Goal: Information Seeking & Learning: Learn about a topic

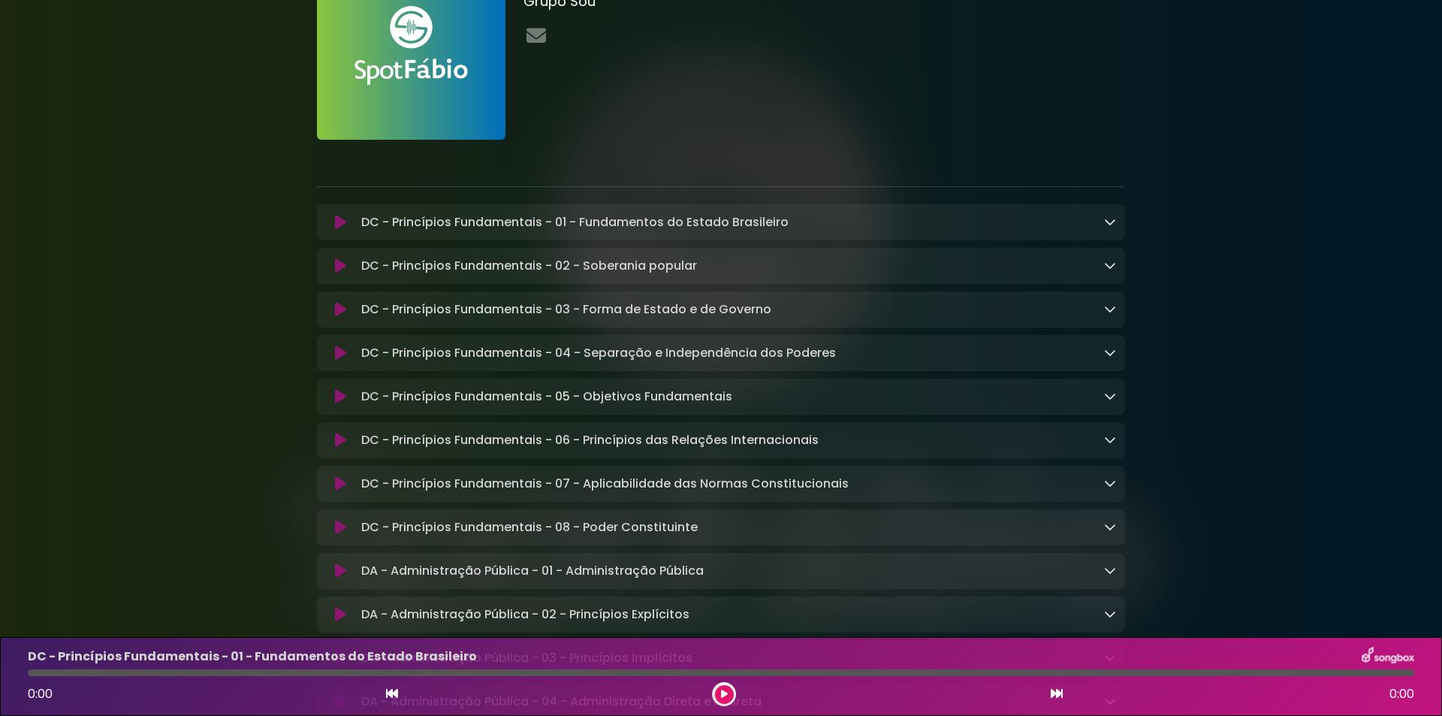
scroll to position [375, 0]
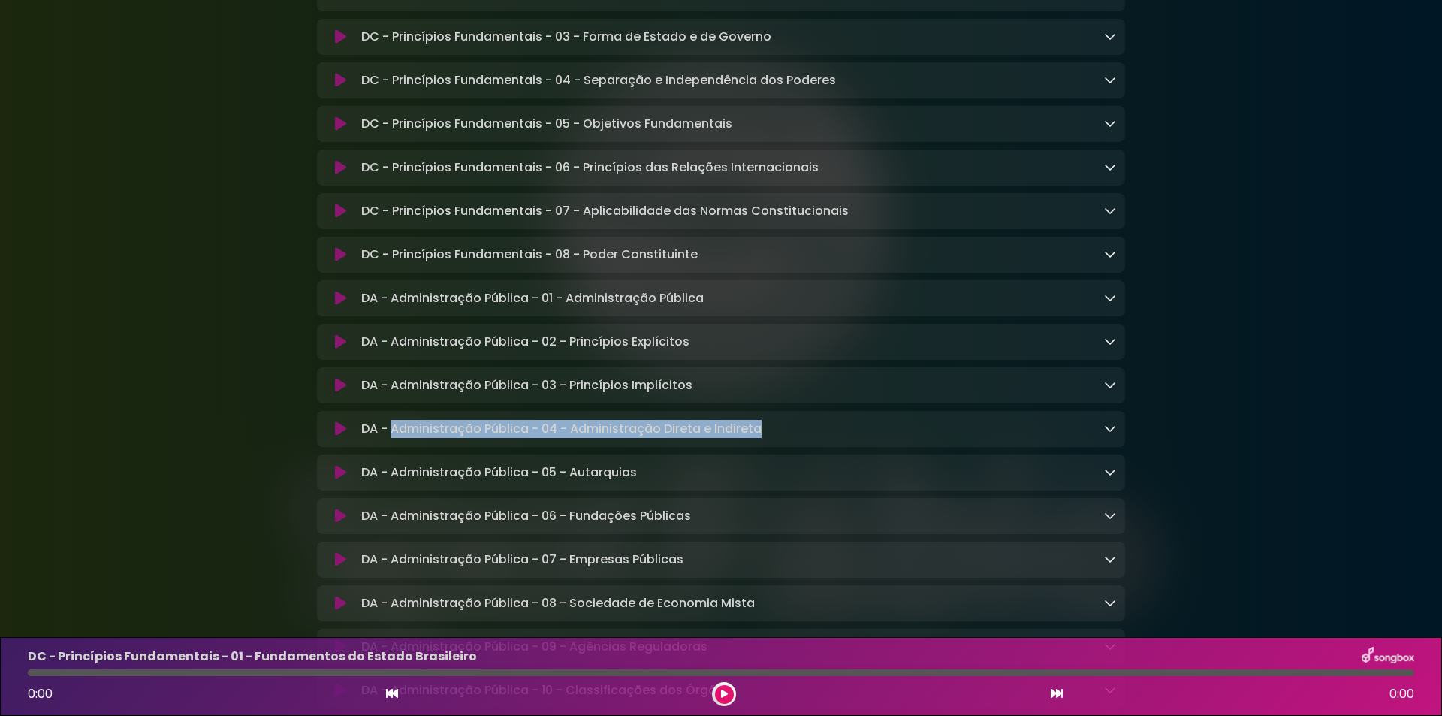
drag, startPoint x: 769, startPoint y: 438, endPoint x: 393, endPoint y: 432, distance: 376.2
click at [393, 432] on div "DA - Administração Pública - 04 - Administração Direta e Indireta Loading Track…" at bounding box center [735, 429] width 761 height 18
copy p "Administração Pública - 04 - Administração Direta e Indireta"
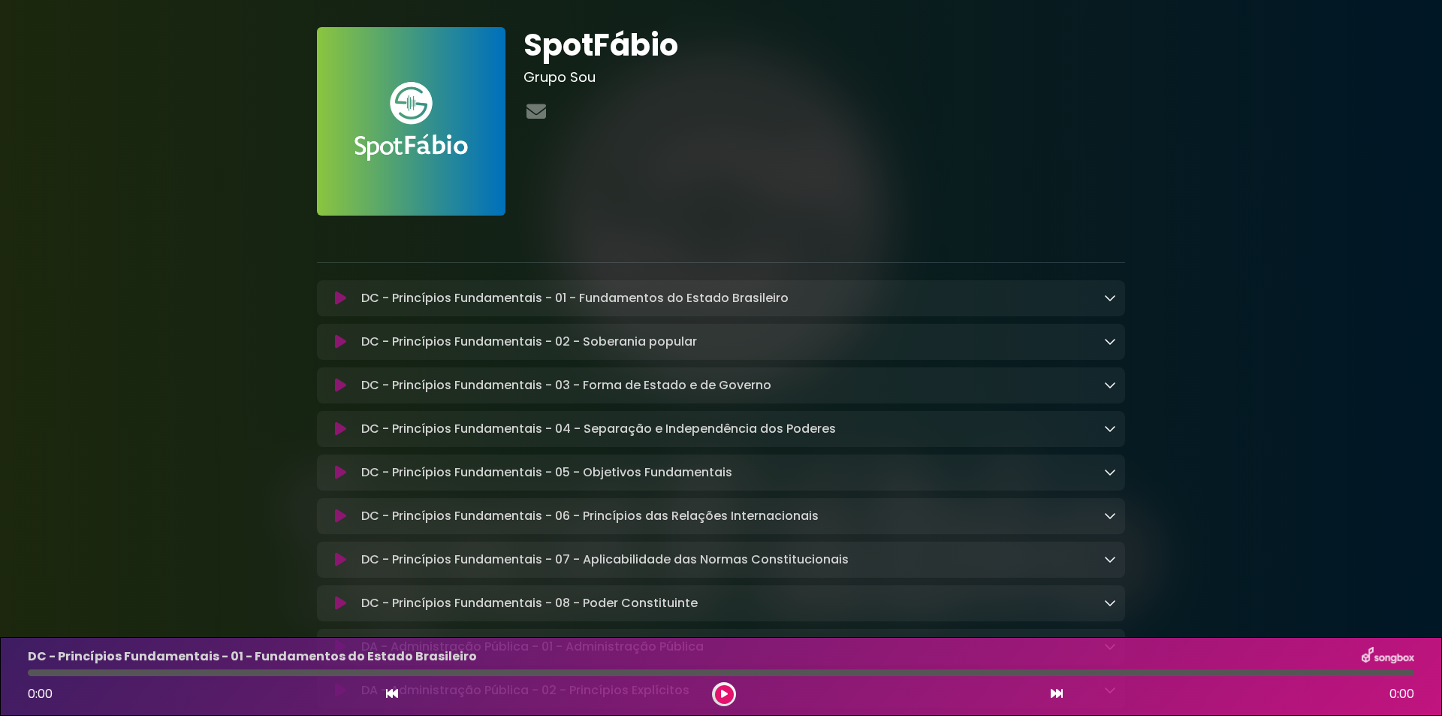
scroll to position [0, 0]
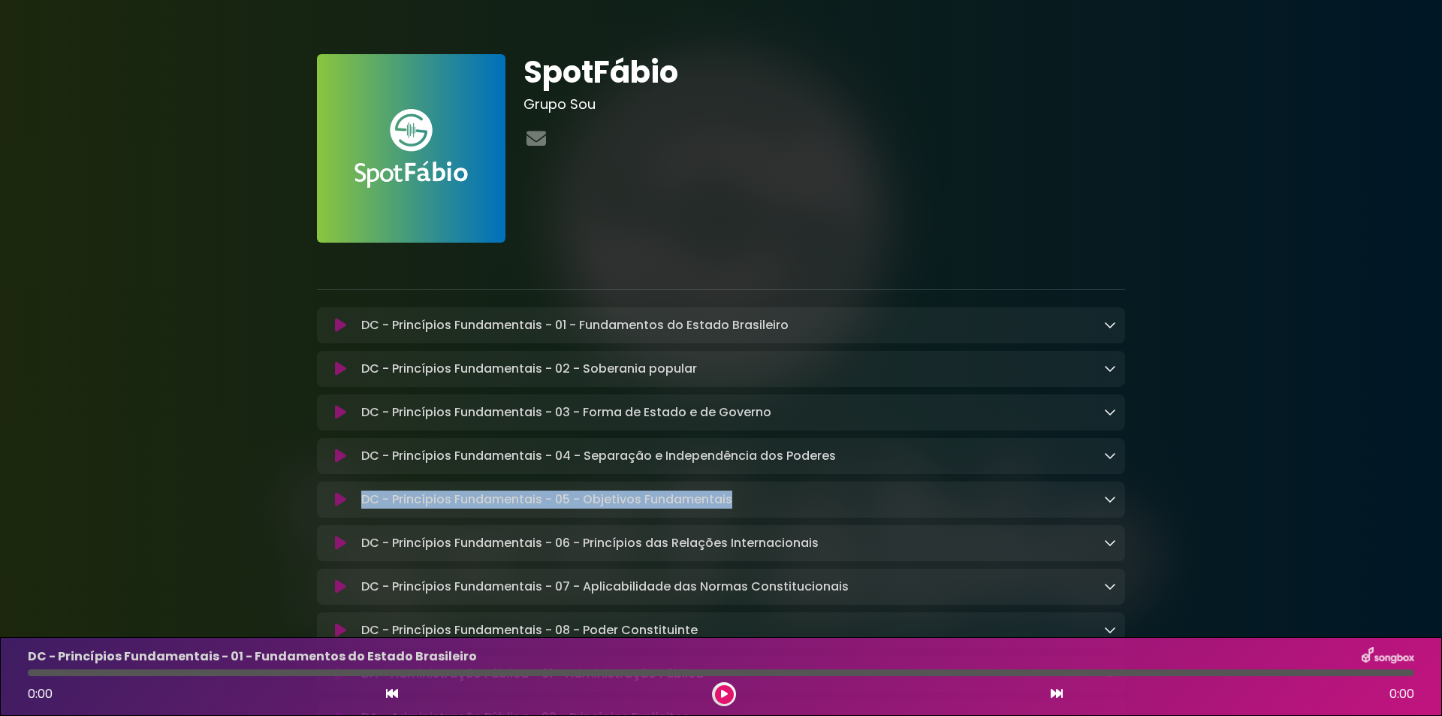
drag, startPoint x: 755, startPoint y: 502, endPoint x: 354, endPoint y: 507, distance: 400.2
click at [355, 507] on div "DC - Princípios Fundamentais - 05 - Objetivos Fundamentais Loading Track..." at bounding box center [735, 499] width 761 height 18
copy p "DC - Princípios Fundamentais - 05 - Objetivos Fundamentais"
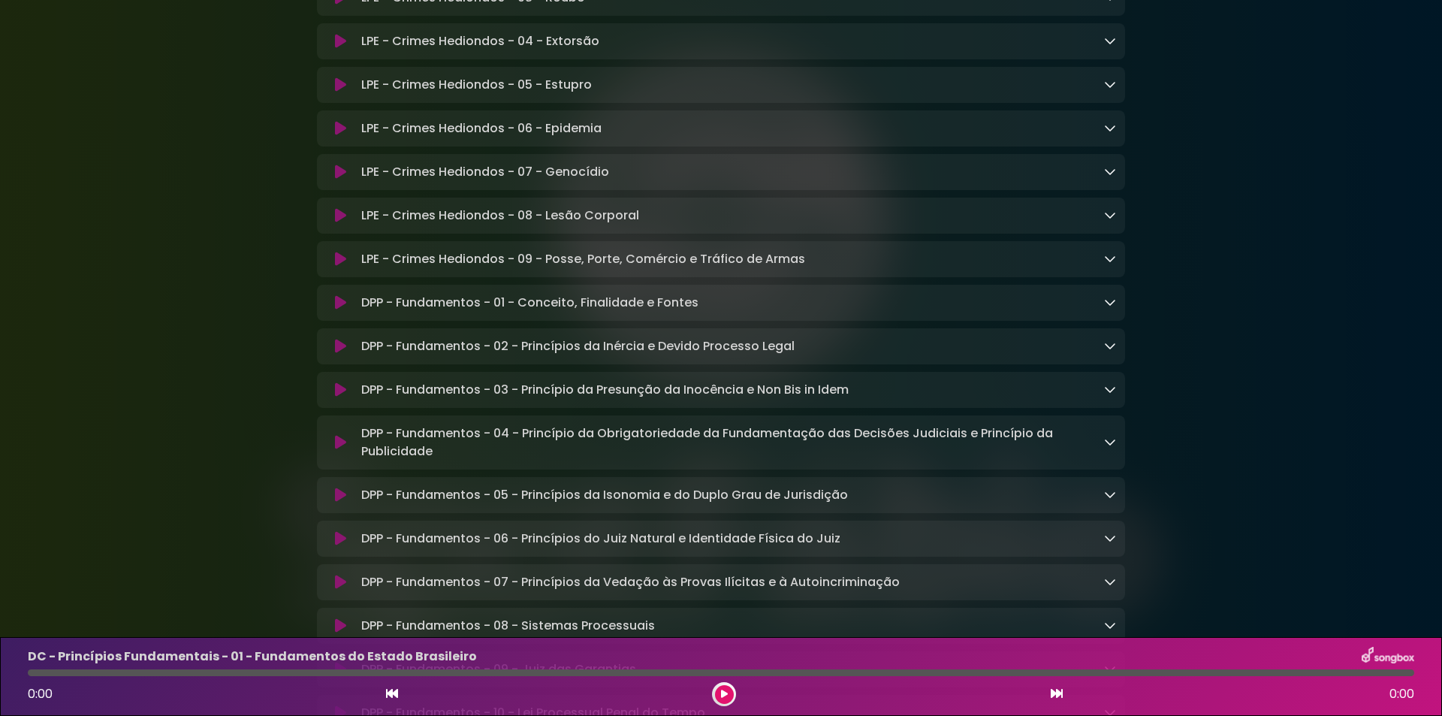
scroll to position [4430, 0]
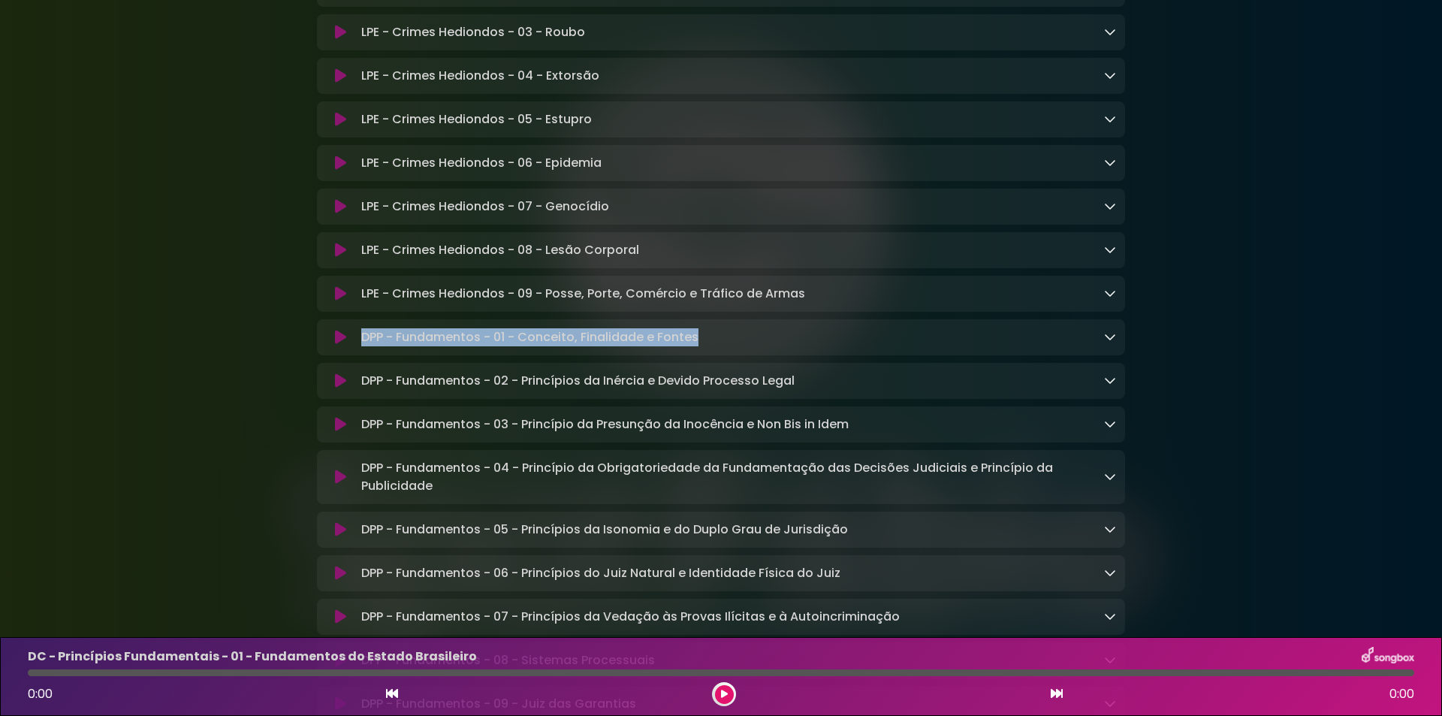
drag, startPoint x: 709, startPoint y: 414, endPoint x: 356, endPoint y: 422, distance: 353.0
click at [356, 346] on div "DPP - Fundamentos - 01 - Conceito, Finalidade e Fontes Loading Track..." at bounding box center [735, 337] width 761 height 18
copy p "DPP - Fundamentos - 01 - Conceito, Finalidade e Fontes"
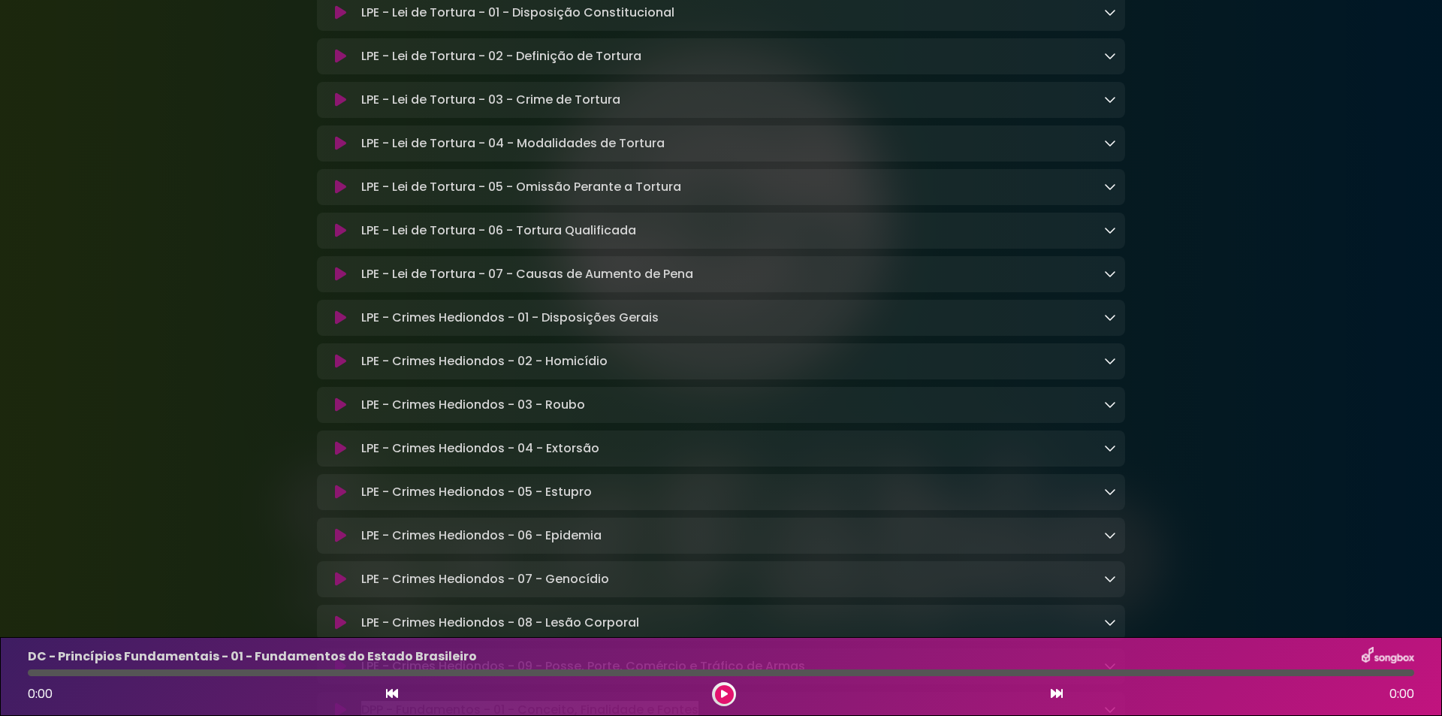
scroll to position [4280, 0]
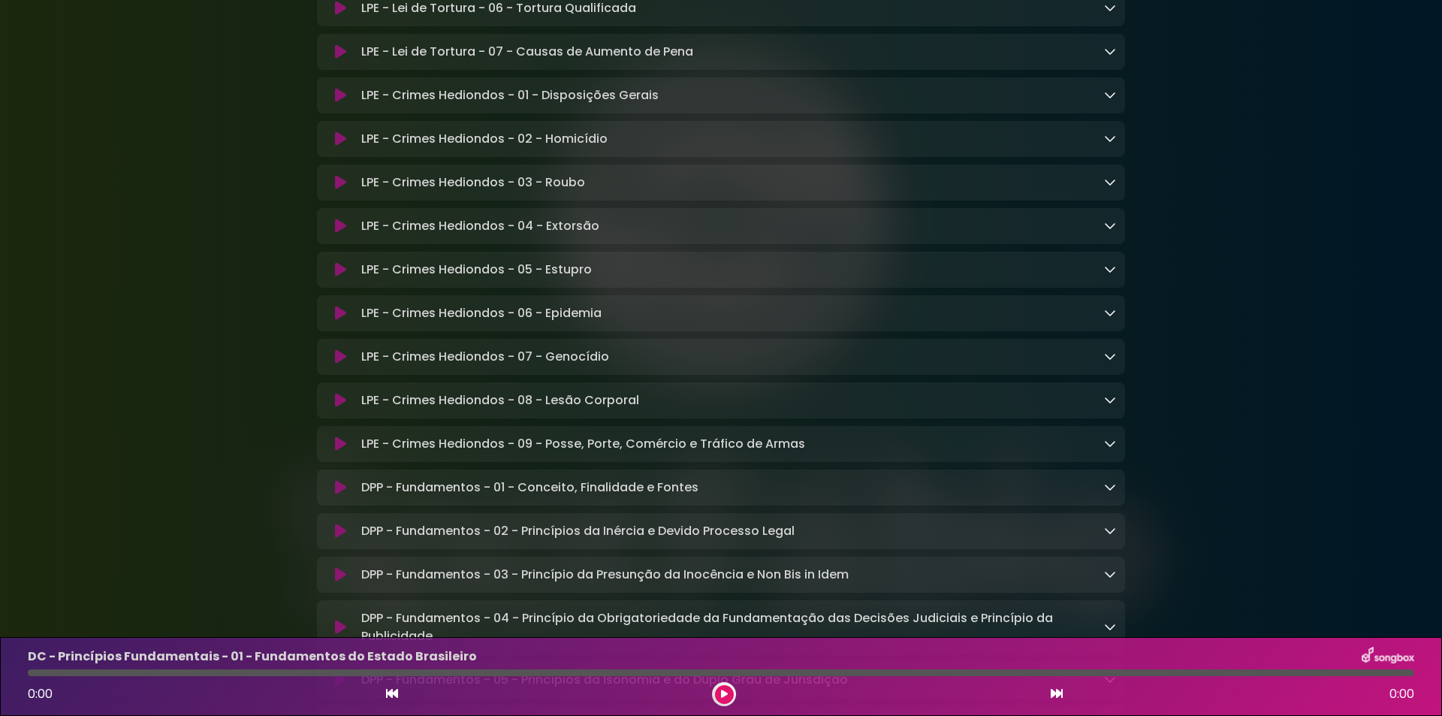
click at [84, 315] on div "SpotFábio Grupo Sou ×" at bounding box center [721, 255] width 1442 height 9034
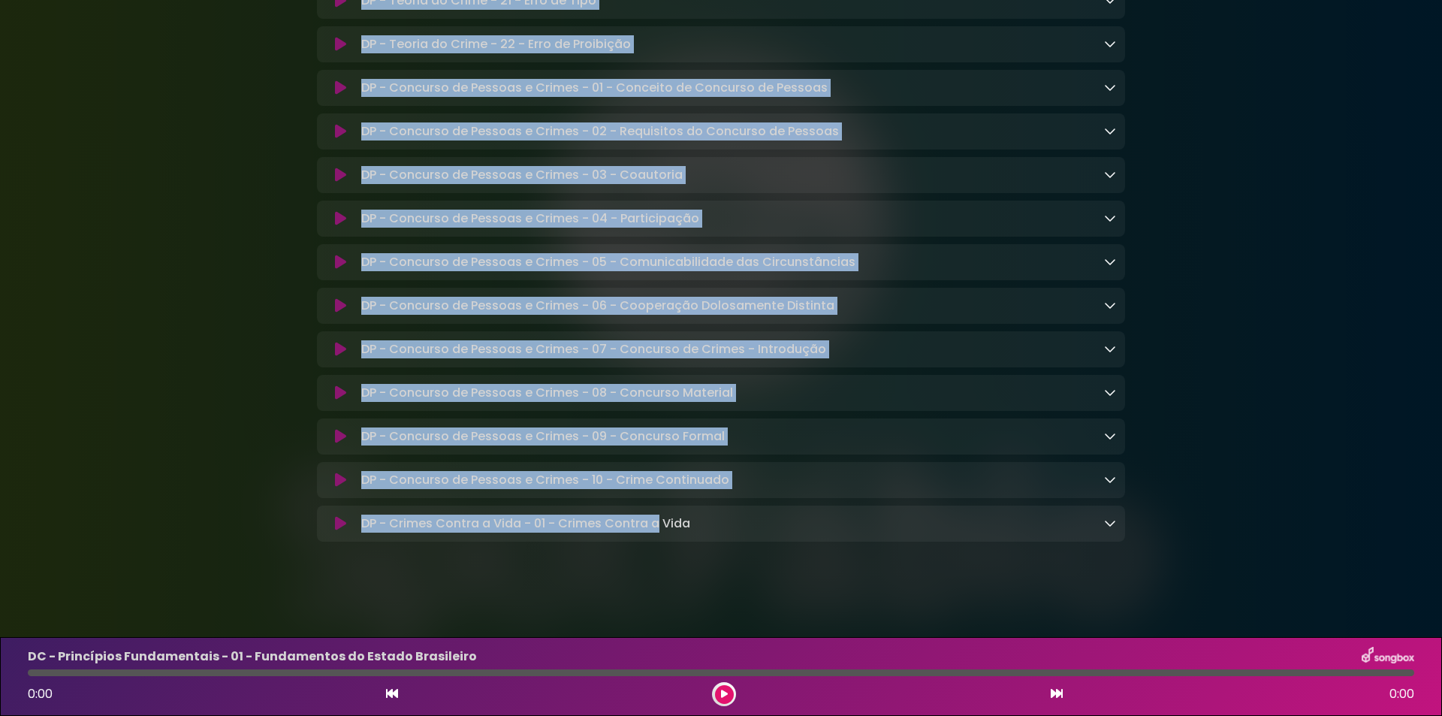
scroll to position [8635, 0]
drag, startPoint x: 323, startPoint y: 321, endPoint x: 716, endPoint y: 516, distance: 438.2
copy div "DC - Princípios Fundamentais - 01 - Fundamentos do Estado Brasileiro Loading Tr…"
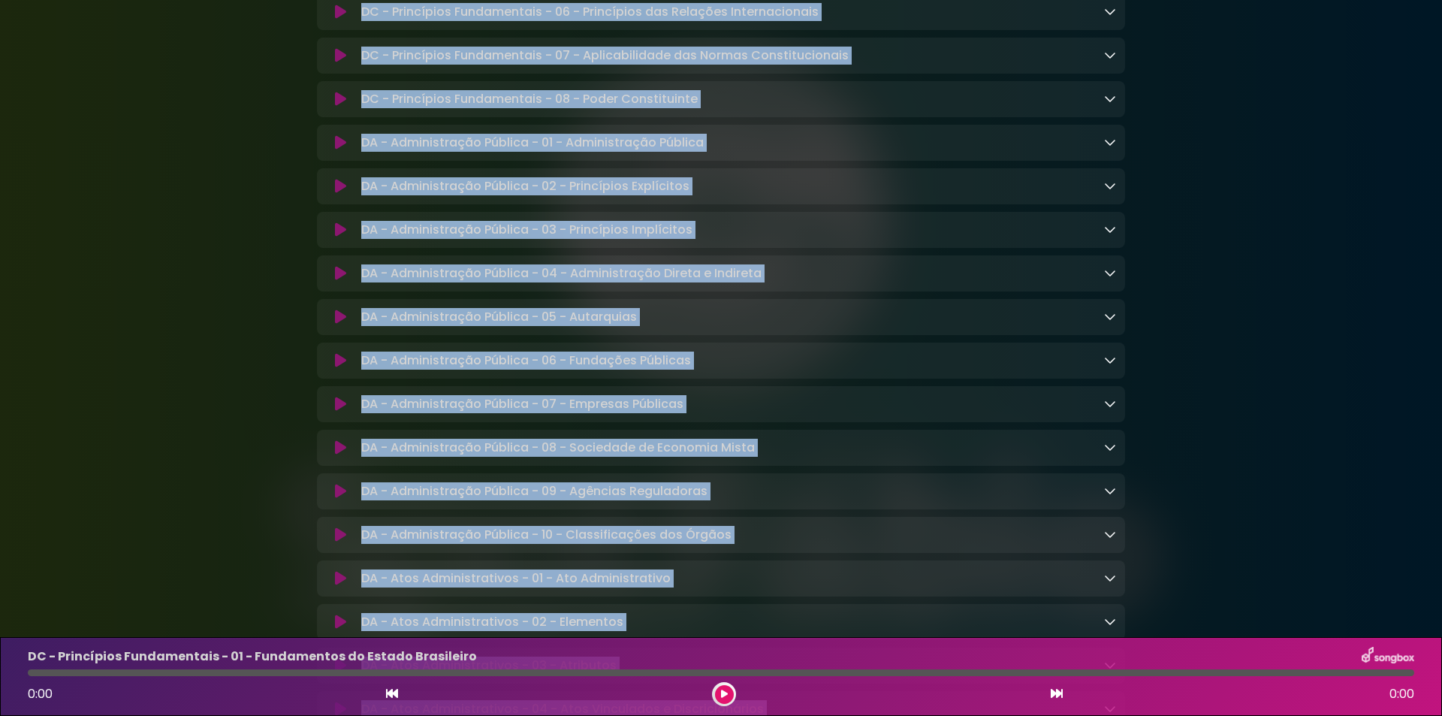
scroll to position [0, 0]
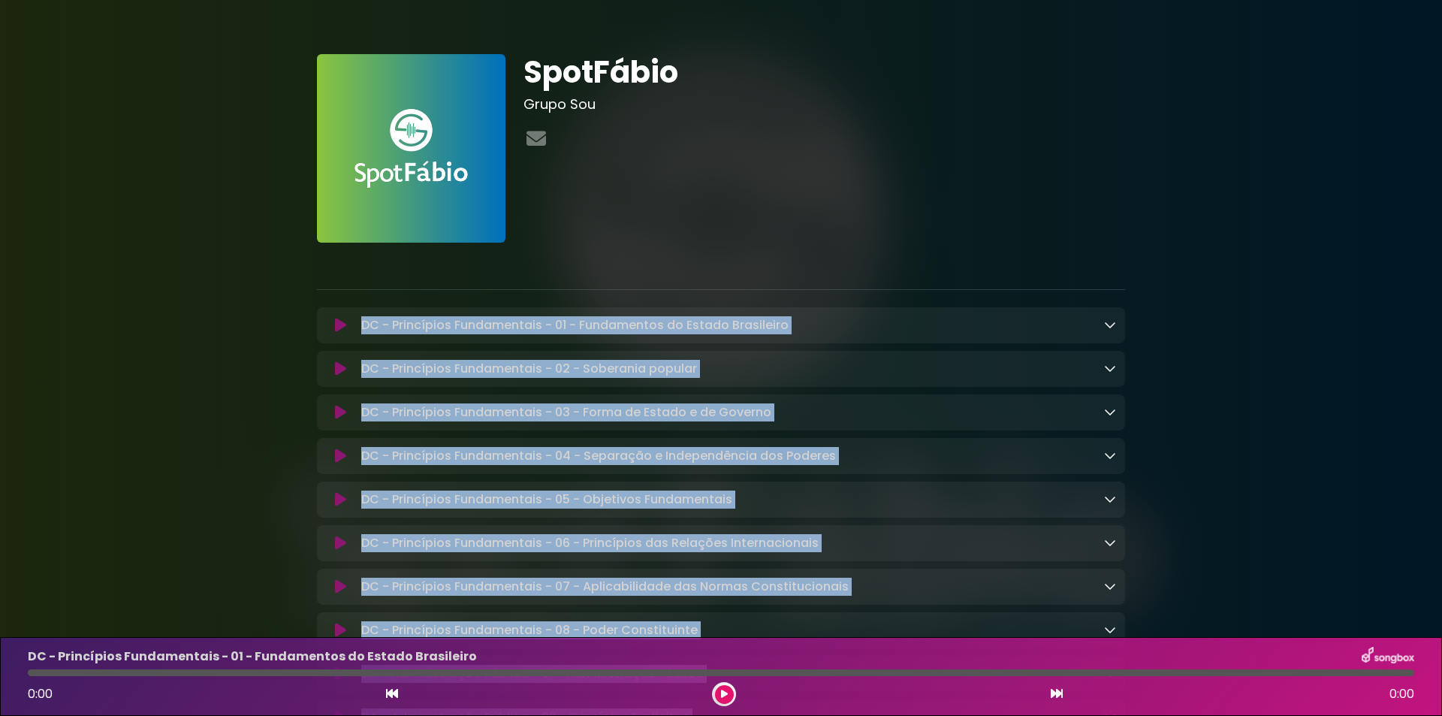
drag, startPoint x: 755, startPoint y: 523, endPoint x: 351, endPoint y: 321, distance: 451.3
copy div "DC - Princípios Fundamentais - 01 - Fundamentos do Estado Brasileiro Loading Tr…"
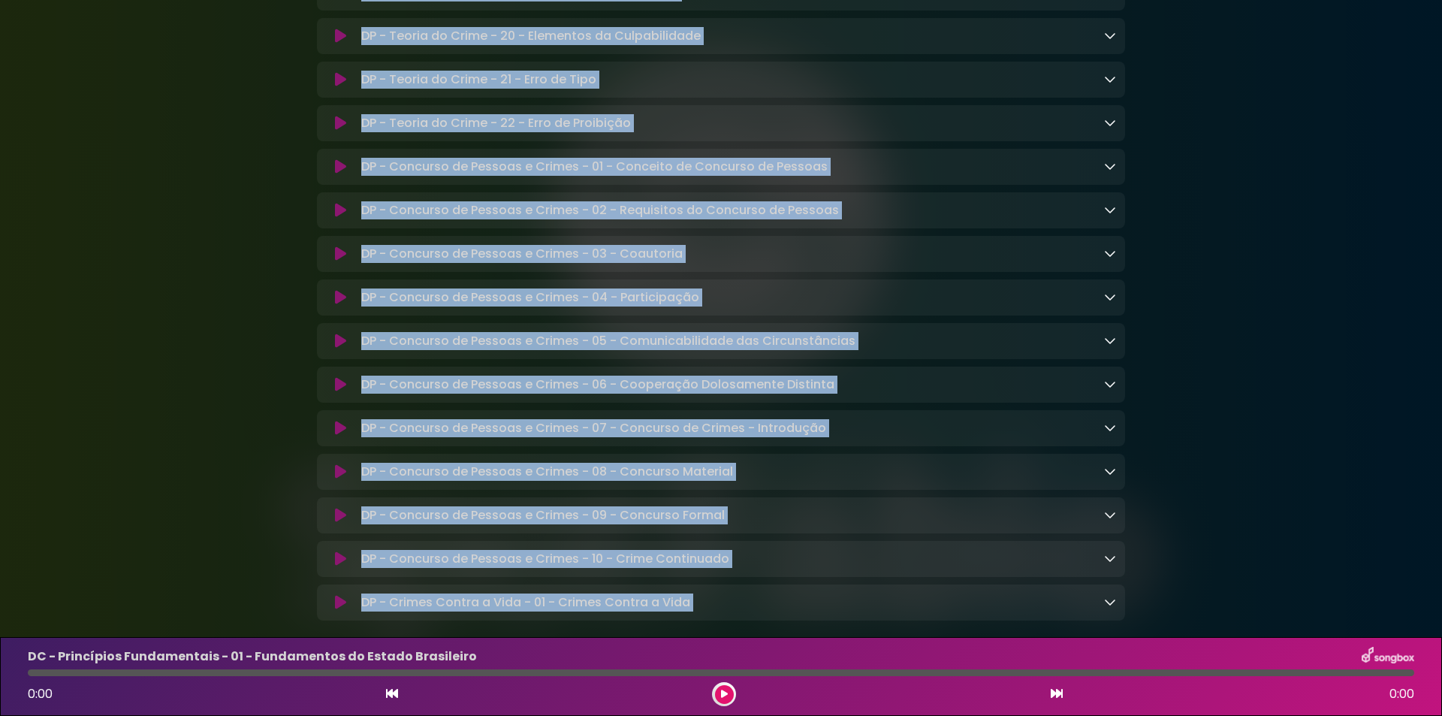
scroll to position [8635, 0]
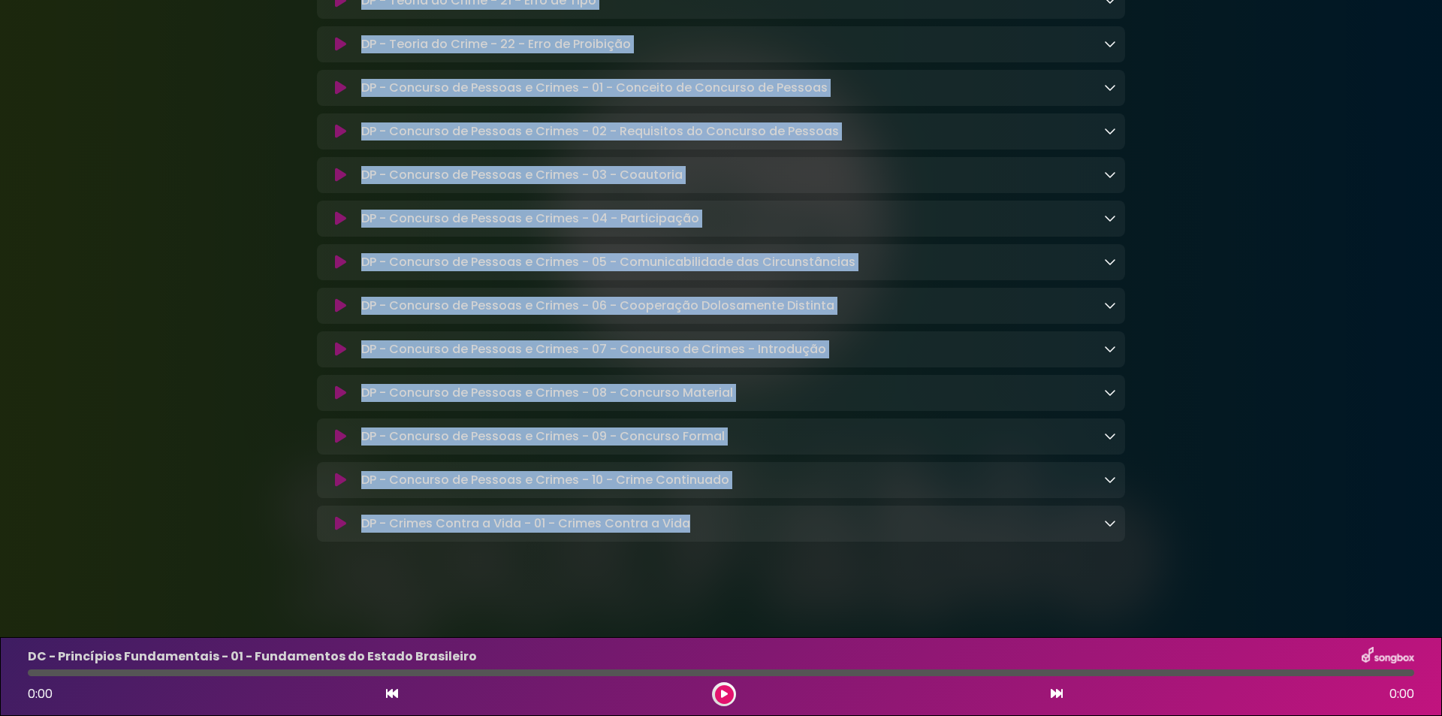
drag, startPoint x: 287, startPoint y: 314, endPoint x: 739, endPoint y: 520, distance: 496.6
copy div "DC - Princípios Fundamentais - 01 - Fundamentos do Estado Brasileiro Loading Tr…"
